Goal: Task Accomplishment & Management: Use online tool/utility

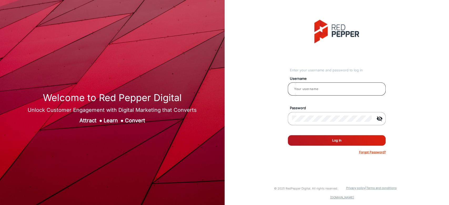
click at [319, 85] on div at bounding box center [336, 89] width 89 height 15
click at [318, 90] on input "email" at bounding box center [336, 89] width 89 height 6
type input "[PERSON_NAME]"
click at [315, 135] on button "Log In" at bounding box center [337, 140] width 98 height 11
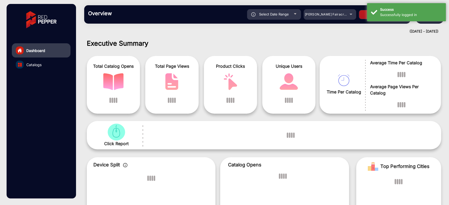
scroll to position [4, 0]
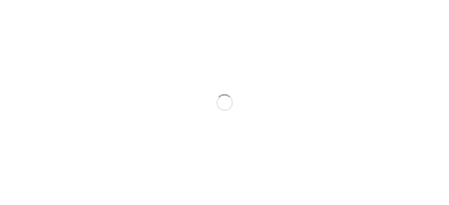
scroll to position [4, 0]
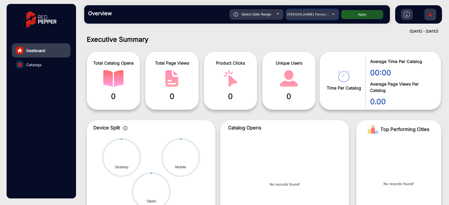
click at [327, 18] on mat-select "[PERSON_NAME] Fairacre Farms" at bounding box center [312, 14] width 53 height 11
click at [326, 14] on div "[PERSON_NAME] Fairacre Farms" at bounding box center [308, 14] width 42 height 6
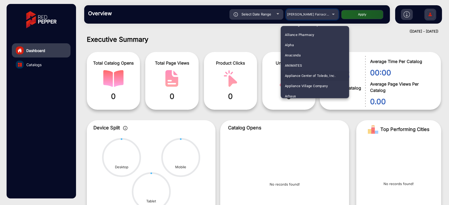
scroll to position [58, 0]
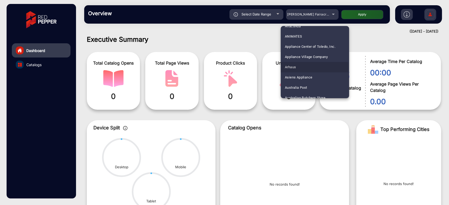
click at [303, 68] on mat-option "Arhaus" at bounding box center [314, 67] width 68 height 10
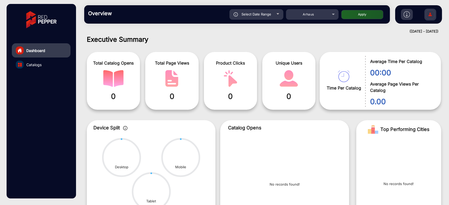
click at [355, 18] on button "Apply" at bounding box center [362, 14] width 42 height 9
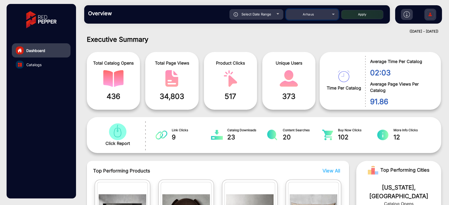
click at [317, 11] on div "Arhaus" at bounding box center [308, 14] width 42 height 6
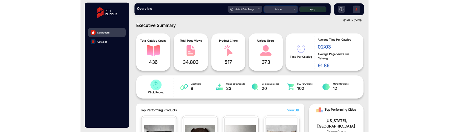
scroll to position [32, 0]
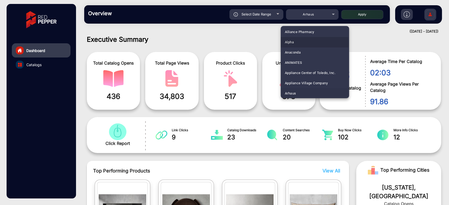
click at [305, 44] on mat-option "Alpha" at bounding box center [314, 42] width 68 height 10
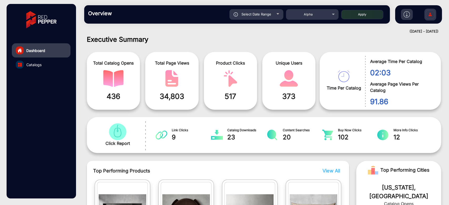
click at [372, 18] on button "Apply" at bounding box center [362, 14] width 42 height 9
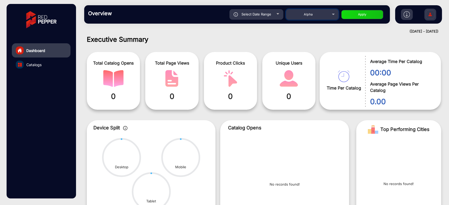
click at [298, 12] on div "Alpha" at bounding box center [308, 14] width 42 height 6
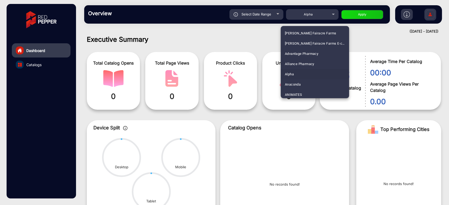
click at [239, 39] on div at bounding box center [224, 102] width 449 height 205
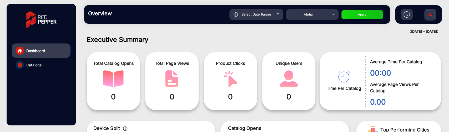
click at [275, 15] on div "Select Date Range" at bounding box center [256, 14] width 54 height 11
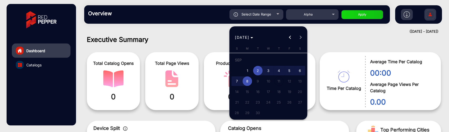
click at [307, 14] on div at bounding box center [224, 66] width 449 height 132
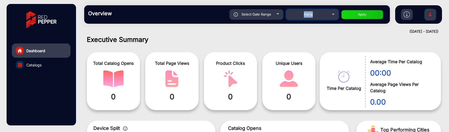
click at [307, 14] on span "Alpha" at bounding box center [308, 14] width 9 height 4
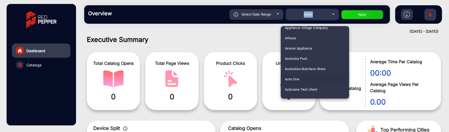
scroll to position [117, 0]
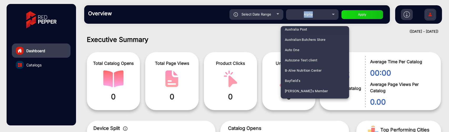
click at [310, 32] on mat-option "Australia Post" at bounding box center [314, 29] width 68 height 10
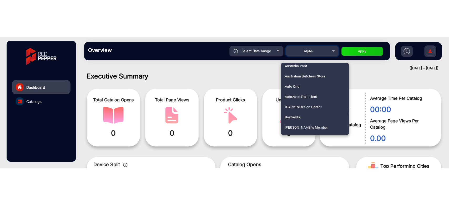
scroll to position [0, 0]
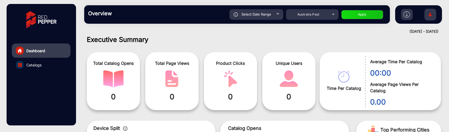
click at [356, 19] on div "Select Date Range 9/2/2025 9/2/2025 – 9/8/2025 9/8/2025 Australia Post Apply" at bounding box center [252, 14] width 268 height 11
click at [356, 17] on button "Apply" at bounding box center [362, 14] width 42 height 9
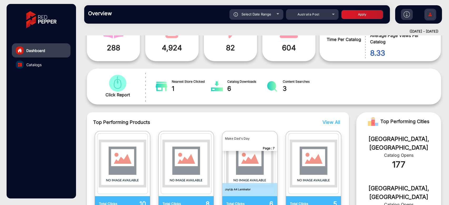
scroll to position [4, 0]
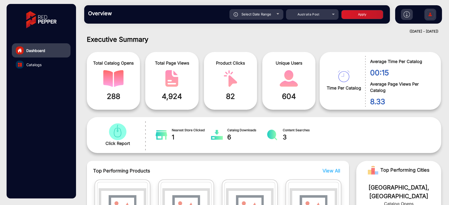
click at [272, 16] on div "Select Date Range" at bounding box center [256, 14] width 54 height 11
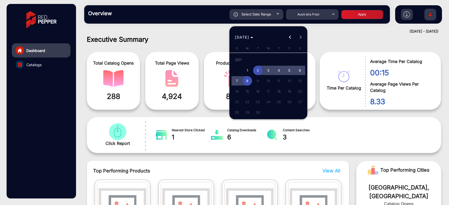
click at [249, 79] on span "8" at bounding box center [246, 80] width 9 height 9
type input "[DATE]"
click at [249, 79] on span "8" at bounding box center [246, 80] width 9 height 9
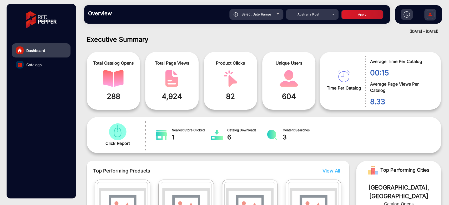
type input "[DATE]"
click at [365, 13] on button "Apply" at bounding box center [362, 14] width 42 height 9
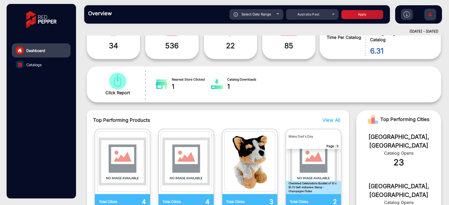
scroll to position [29, 0]
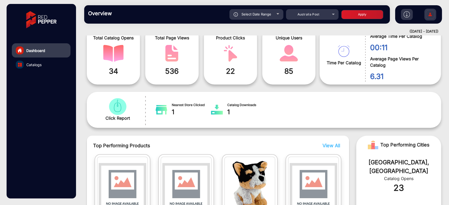
click at [279, 17] on div "Select Date Range" at bounding box center [256, 14] width 54 height 11
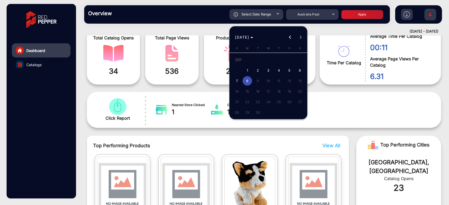
click at [280, 71] on span "4" at bounding box center [278, 70] width 9 height 9
type input "9/4/2025"
click at [286, 42] on span "Previous month" at bounding box center [290, 37] width 11 height 11
click at [298, 43] on mat-calendar "AUG 2025 AUG 2025 Sunday S Monday M Tuesday T Wednesday W Thursday T Friday F S…" at bounding box center [268, 72] width 78 height 93
click at [285, 58] on span "1" at bounding box center [288, 60] width 9 height 11
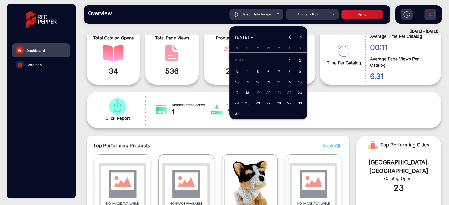
type input "8/1/2025"
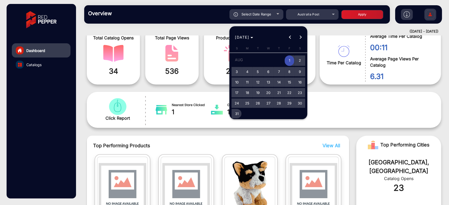
click at [241, 112] on span "31" at bounding box center [236, 113] width 9 height 9
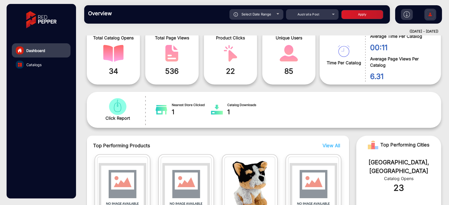
type input "8/31/2025"
click at [349, 18] on button "Apply" at bounding box center [362, 14] width 42 height 9
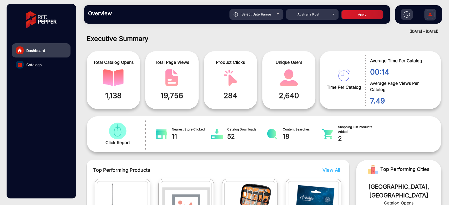
scroll to position [0, 0]
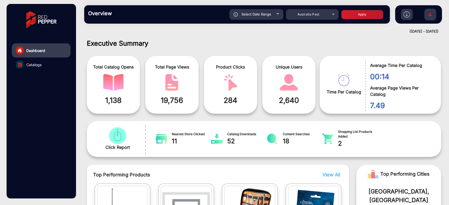
click at [29, 68] on link "Catalogs" at bounding box center [41, 65] width 59 height 14
